Goal: Use online tool/utility: Utilize a website feature to perform a specific function

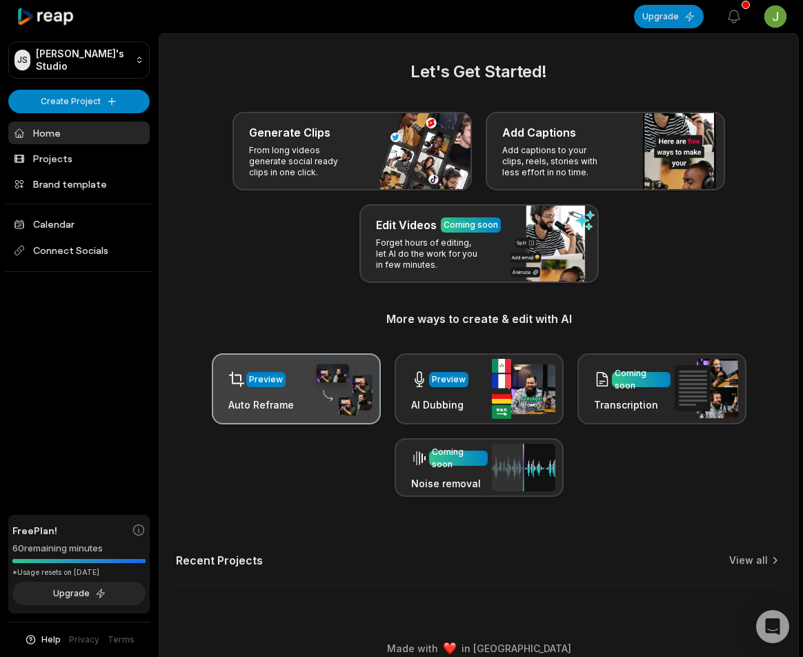
click at [262, 399] on h3 "Auto Reframe" at bounding box center [261, 404] width 66 height 14
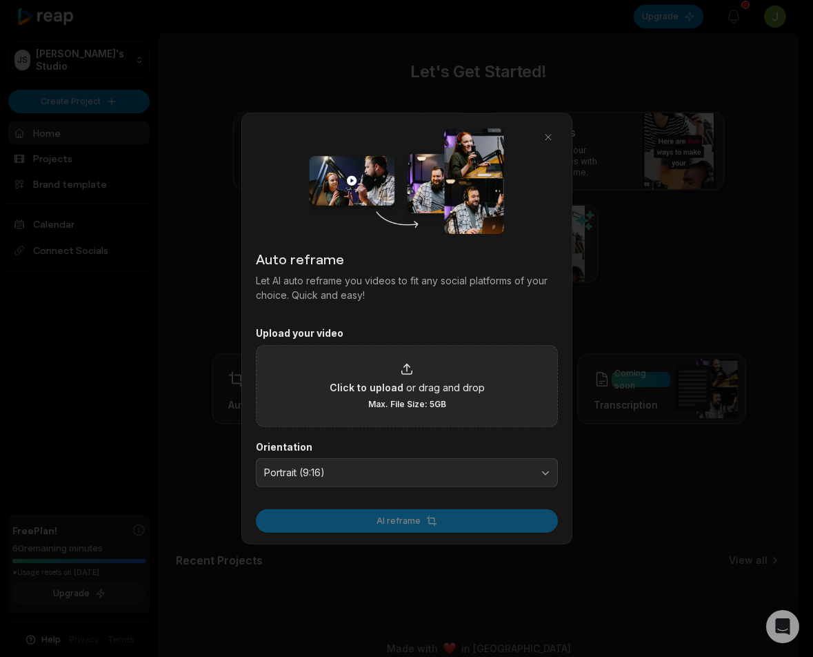
click at [352, 401] on div "Click to upload or drag and drop Max. File Size: 5GB" at bounding box center [406, 385] width 155 height 48
click at [0, 0] on input "Click to upload or drag and drop Max. File Size: 5GB" at bounding box center [0, 0] width 0 height 0
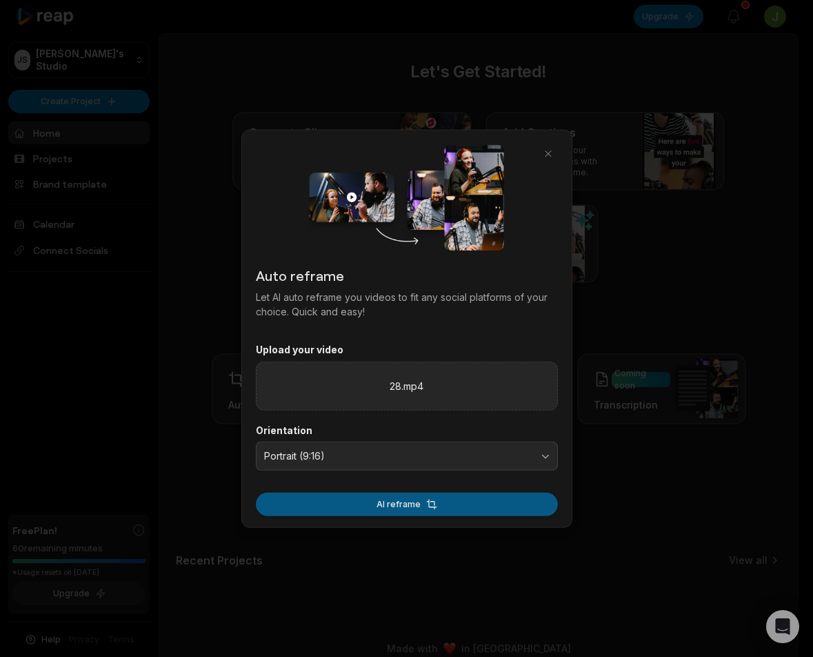
click at [397, 505] on button "AI reframe" at bounding box center [407, 503] width 302 height 23
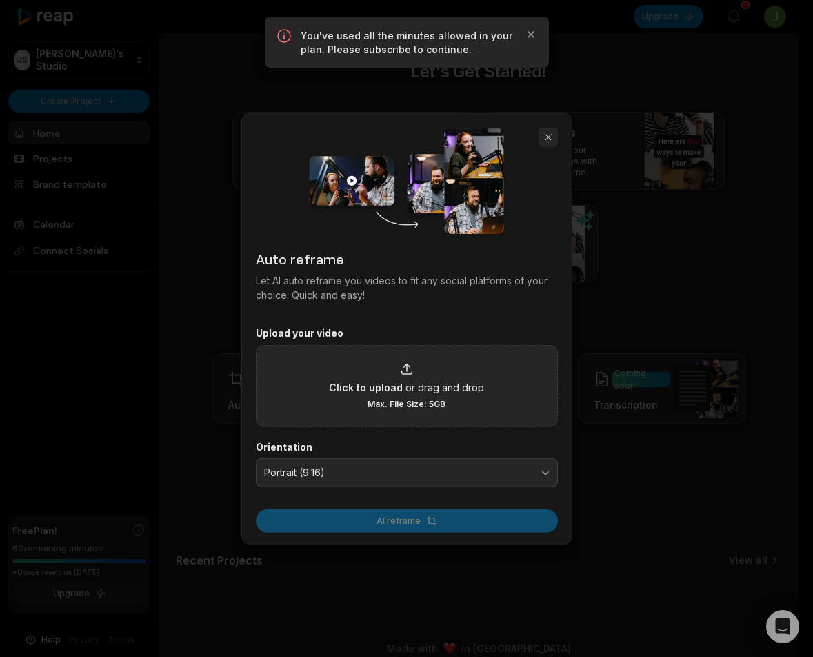
click at [542, 136] on button "button" at bounding box center [548, 137] width 19 height 19
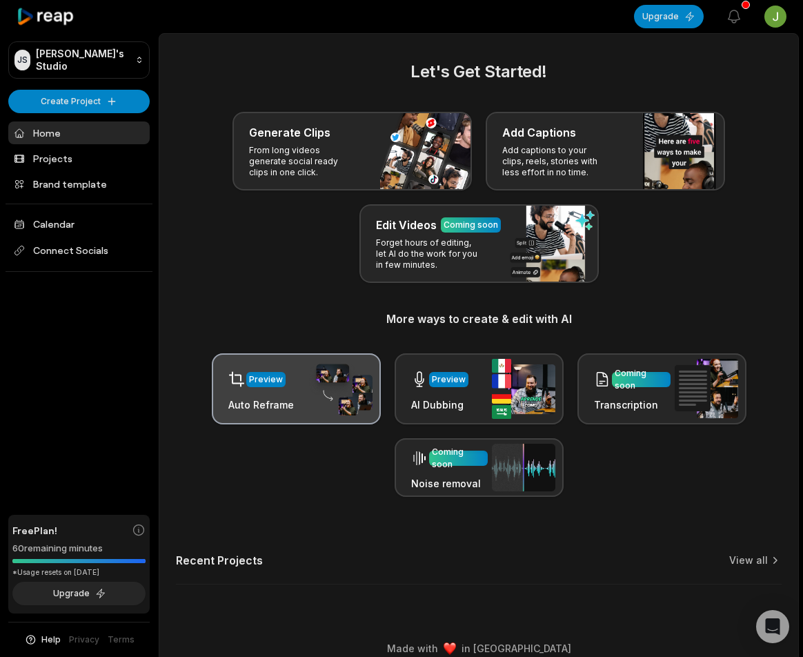
click at [312, 390] on img at bounding box center [340, 389] width 63 height 54
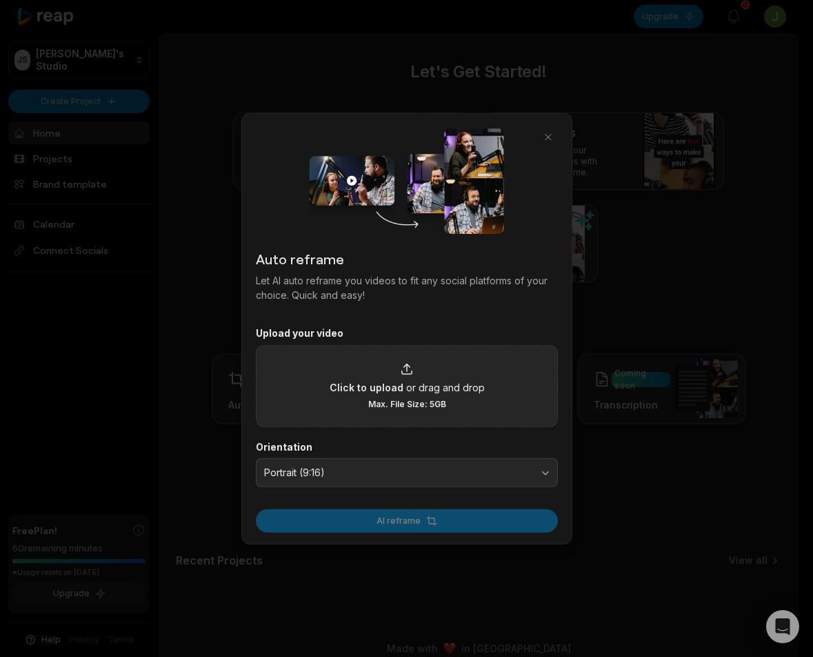
click at [414, 395] on div "Click to upload or drag and drop Max. File Size: 5GB" at bounding box center [406, 385] width 155 height 48
click at [0, 0] on input "Click to upload or drag and drop Max. File Size: 5GB" at bounding box center [0, 0] width 0 height 0
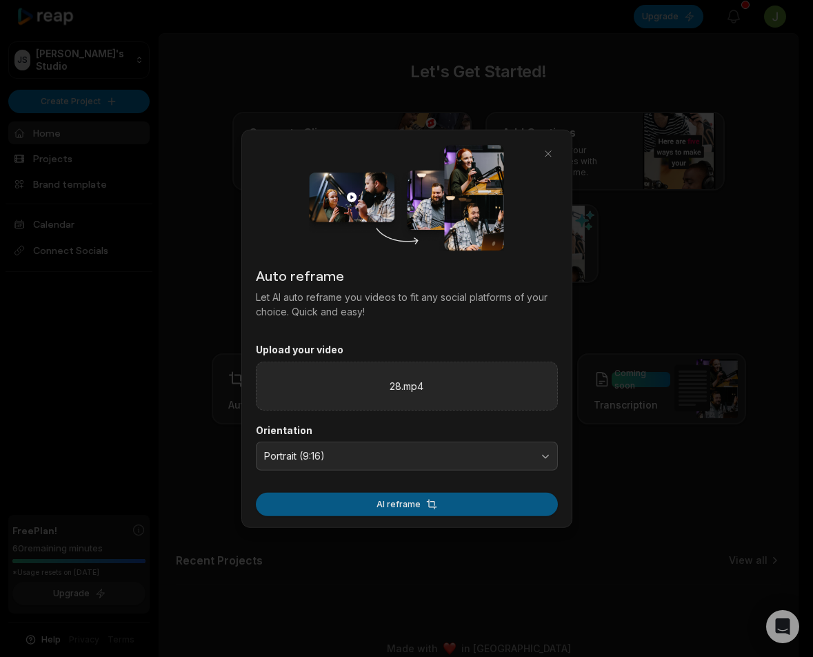
click at [414, 501] on button "AI reframe" at bounding box center [407, 503] width 302 height 23
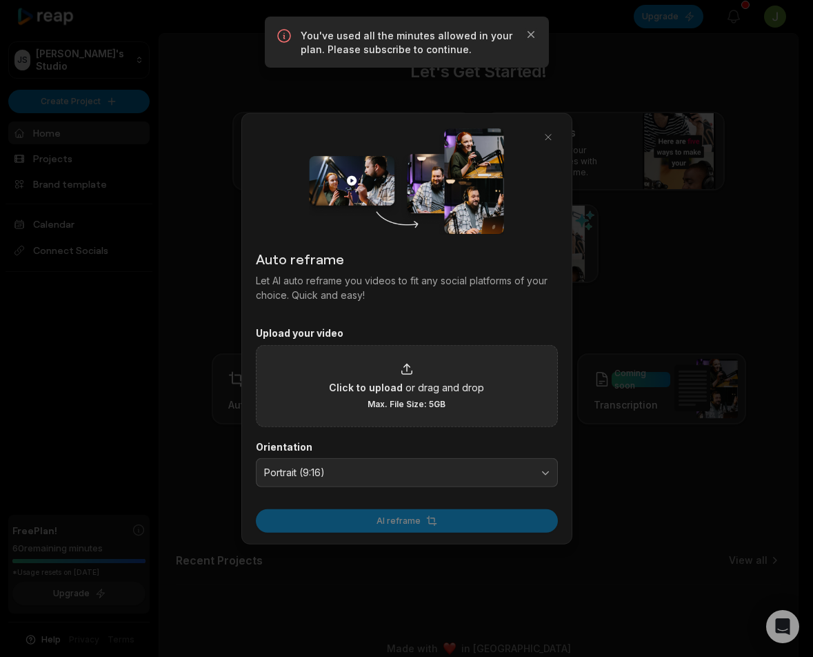
click at [203, 286] on div at bounding box center [406, 328] width 813 height 657
